Goal: Information Seeking & Learning: Find specific fact

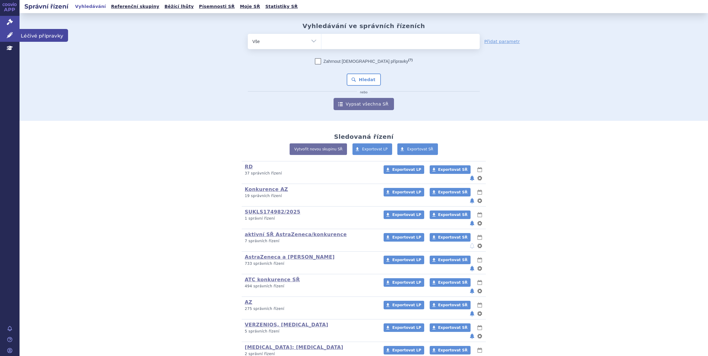
click at [15, 34] on link "Léčivé přípravky" at bounding box center [10, 35] width 20 height 13
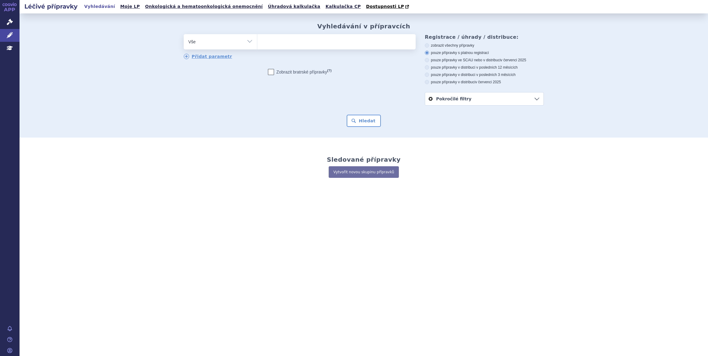
click at [343, 44] on ul at bounding box center [336, 40] width 158 height 13
click at [257, 44] on select at bounding box center [257, 41] width 0 height 15
type input "vo"
type input "voy"
type input "voyde"
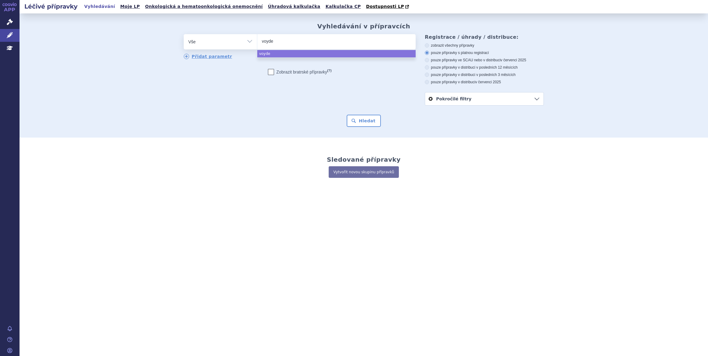
type input "voydea"
select select "voydea"
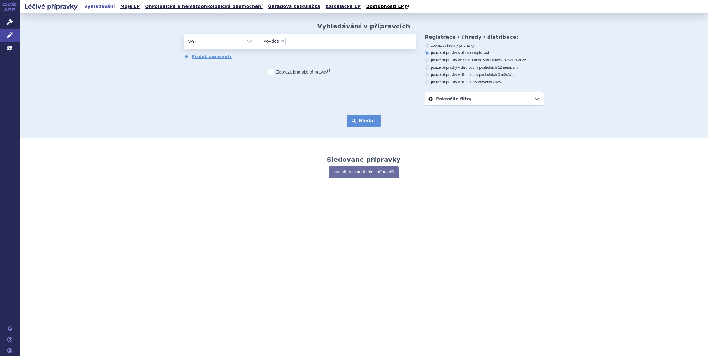
click at [366, 116] on button "Hledat" at bounding box center [364, 121] width 35 height 12
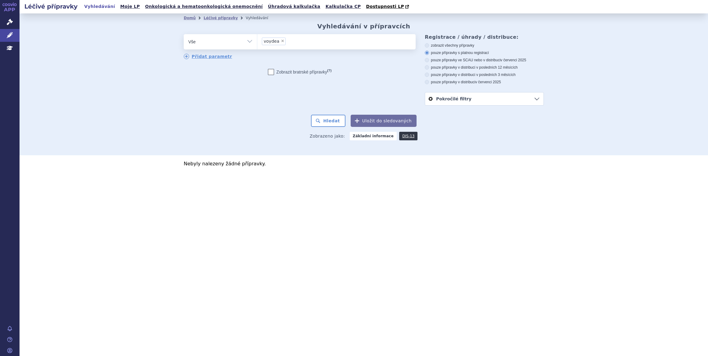
click at [282, 41] on span "×" at bounding box center [283, 41] width 4 height 4
click at [257, 41] on select "voydea" at bounding box center [257, 41] width 0 height 15
select select
click at [293, 46] on ul at bounding box center [336, 40] width 158 height 13
click at [257, 46] on select "voydea" at bounding box center [257, 41] width 0 height 15
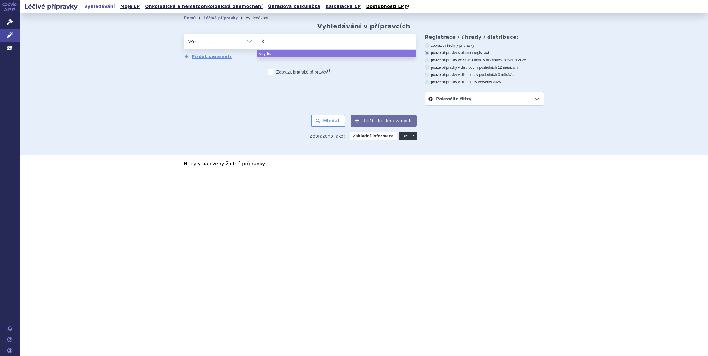
type input "ko"
type input "kose"
type input "koselu"
type input "koselugo"
select select "koselugo"
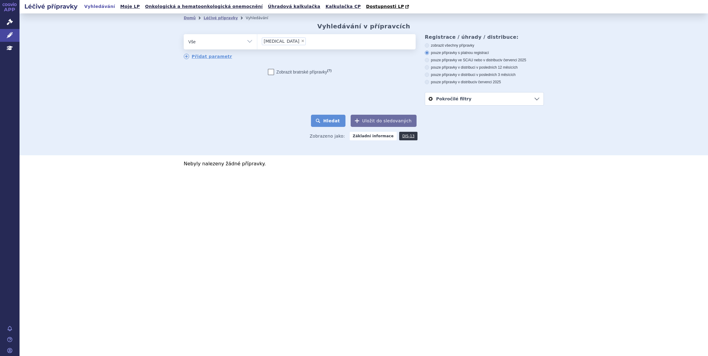
click at [336, 122] on button "Hledat" at bounding box center [328, 121] width 35 height 12
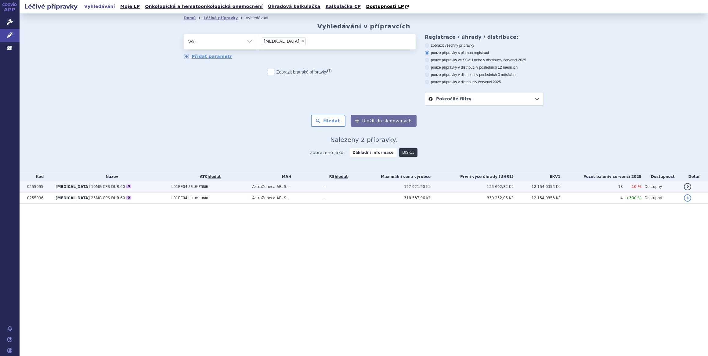
click at [377, 188] on td "127 921,20 Kč" at bounding box center [392, 186] width 78 height 11
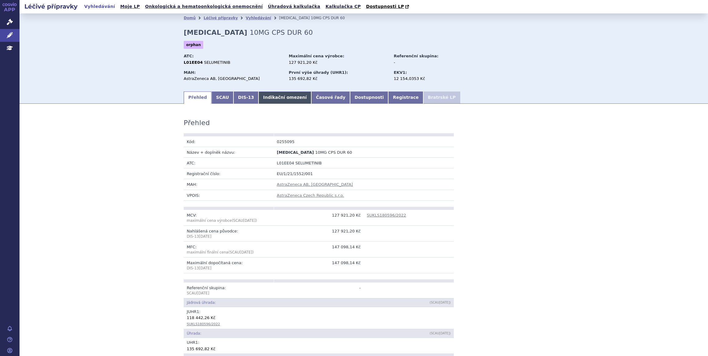
click at [276, 101] on link "Indikační omezení" at bounding box center [285, 98] width 53 height 12
